Goal: Navigation & Orientation: Go to known website

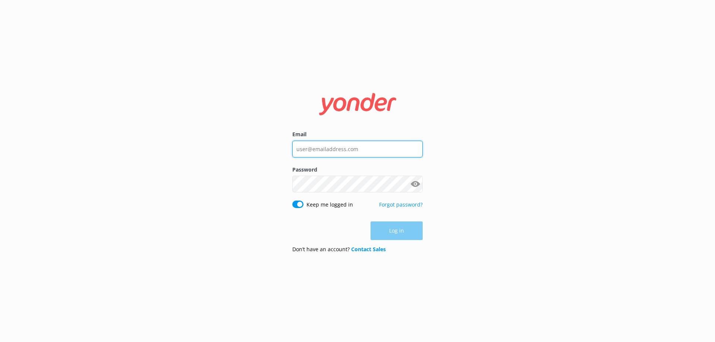
type input "[EMAIL_ADDRESS][DOMAIN_NAME]"
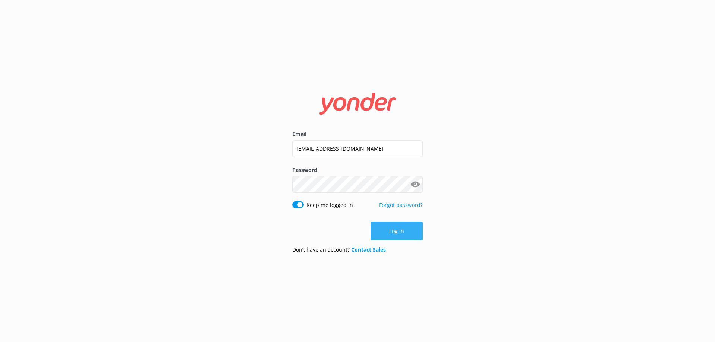
click at [398, 227] on button "Log in" at bounding box center [397, 231] width 52 height 19
